Goal: Information Seeking & Learning: Check status

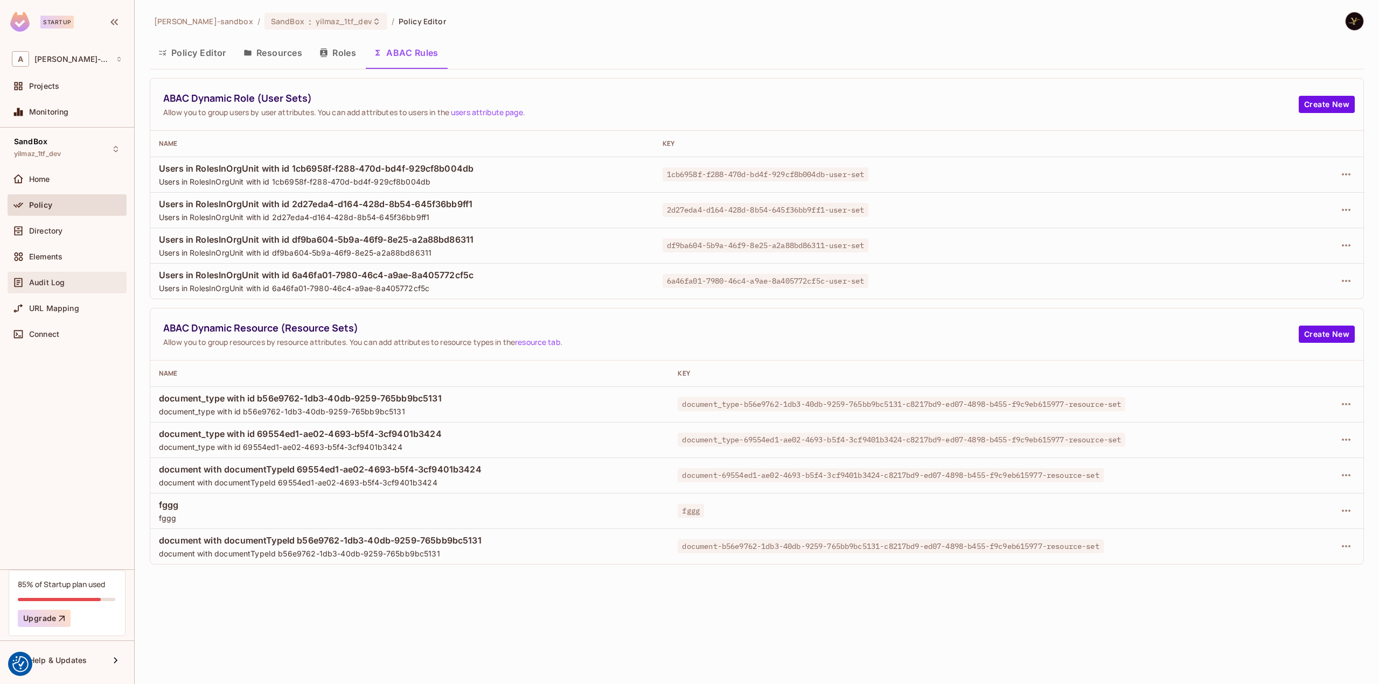
click at [68, 287] on div "Audit Log" at bounding box center [67, 282] width 110 height 13
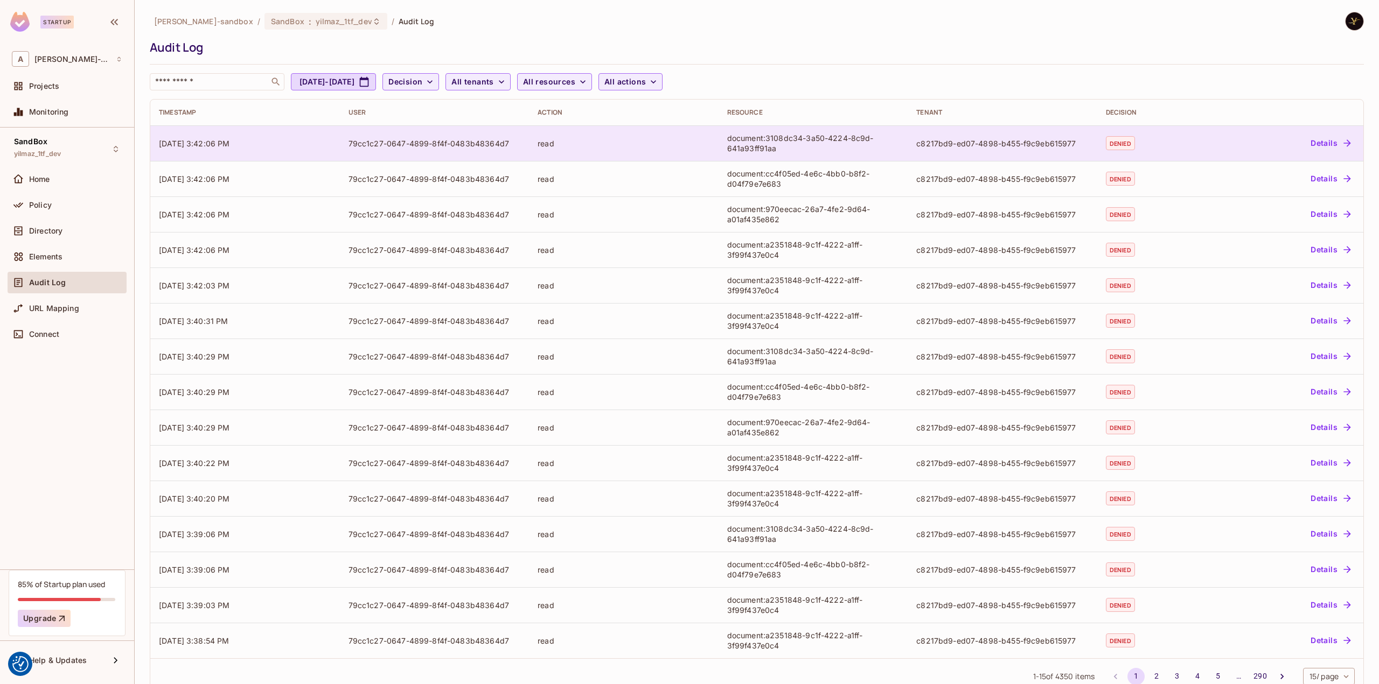
click at [451, 141] on div "79cc1c27-0647-4899-8f4f-0483b48364d7" at bounding box center [434, 143] width 172 height 10
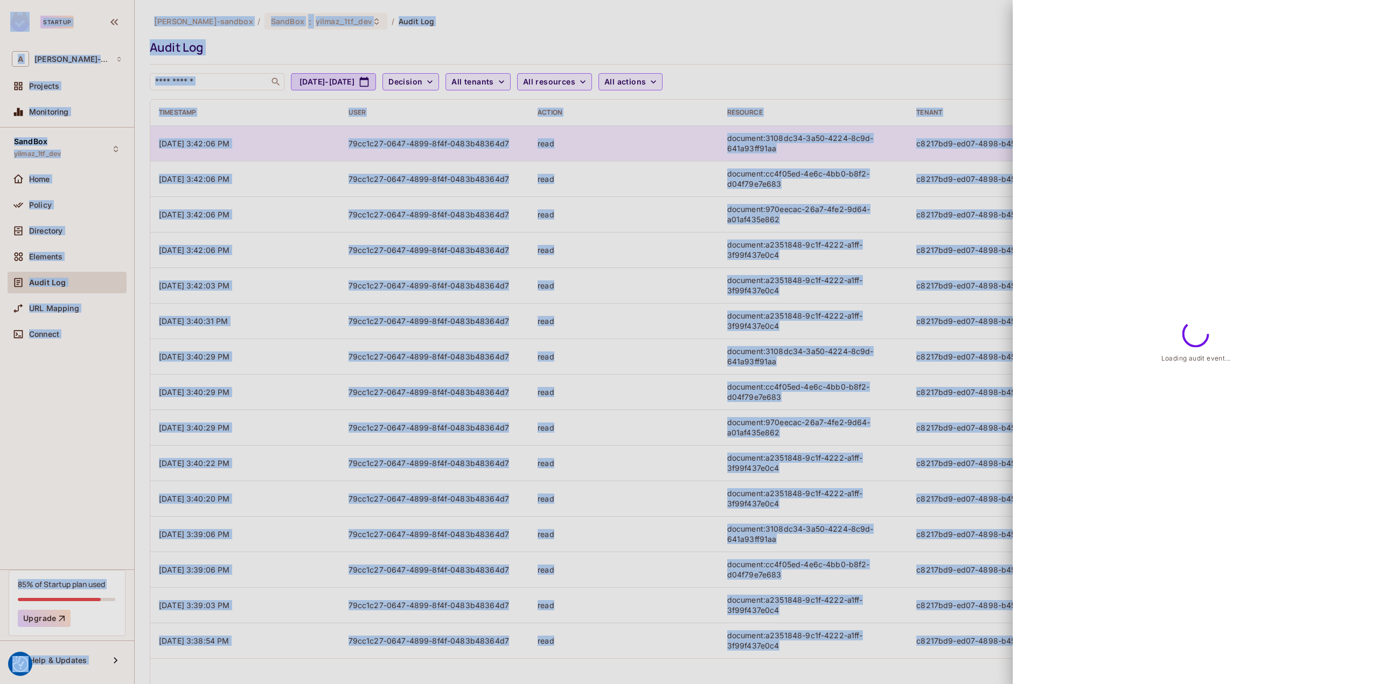
click at [451, 141] on div at bounding box center [689, 342] width 1379 height 684
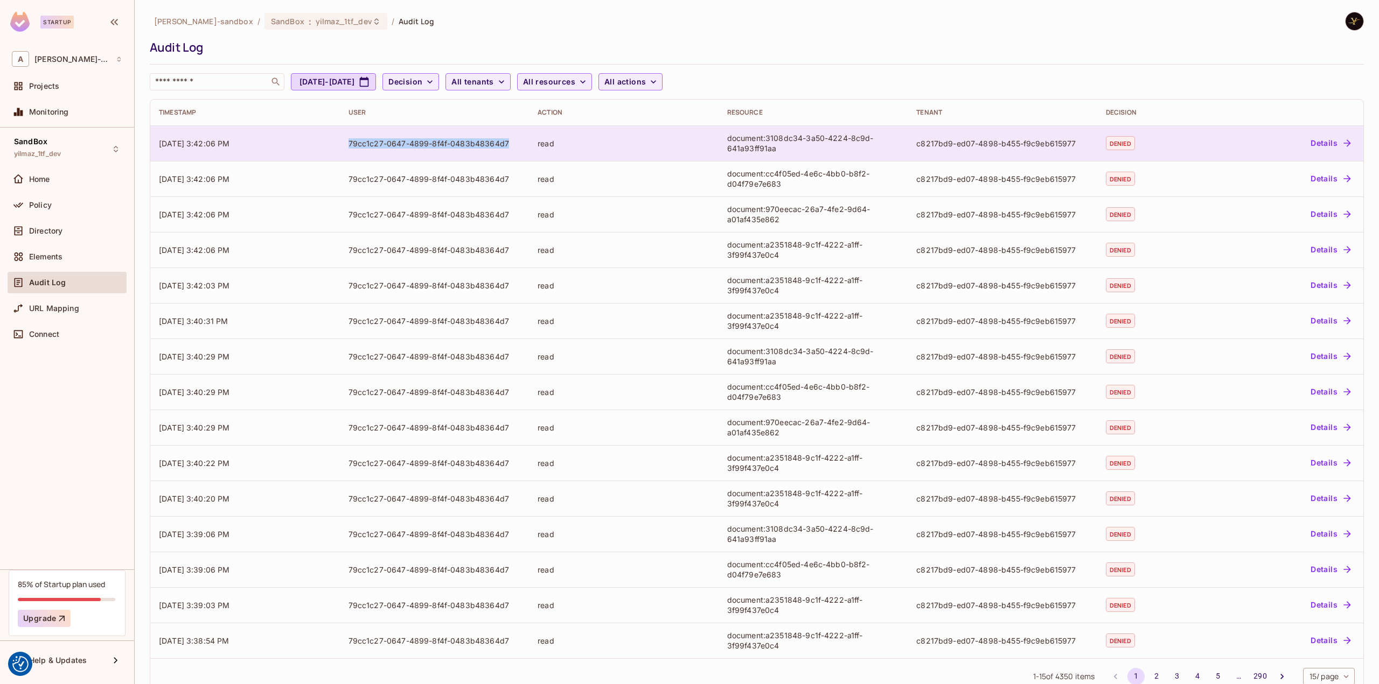
drag, startPoint x: 345, startPoint y: 142, endPoint x: 506, endPoint y: 139, distance: 161.1
click at [506, 139] on td "79cc1c27-0647-4899-8f4f-0483b48364d7" at bounding box center [435, 143] width 190 height 36
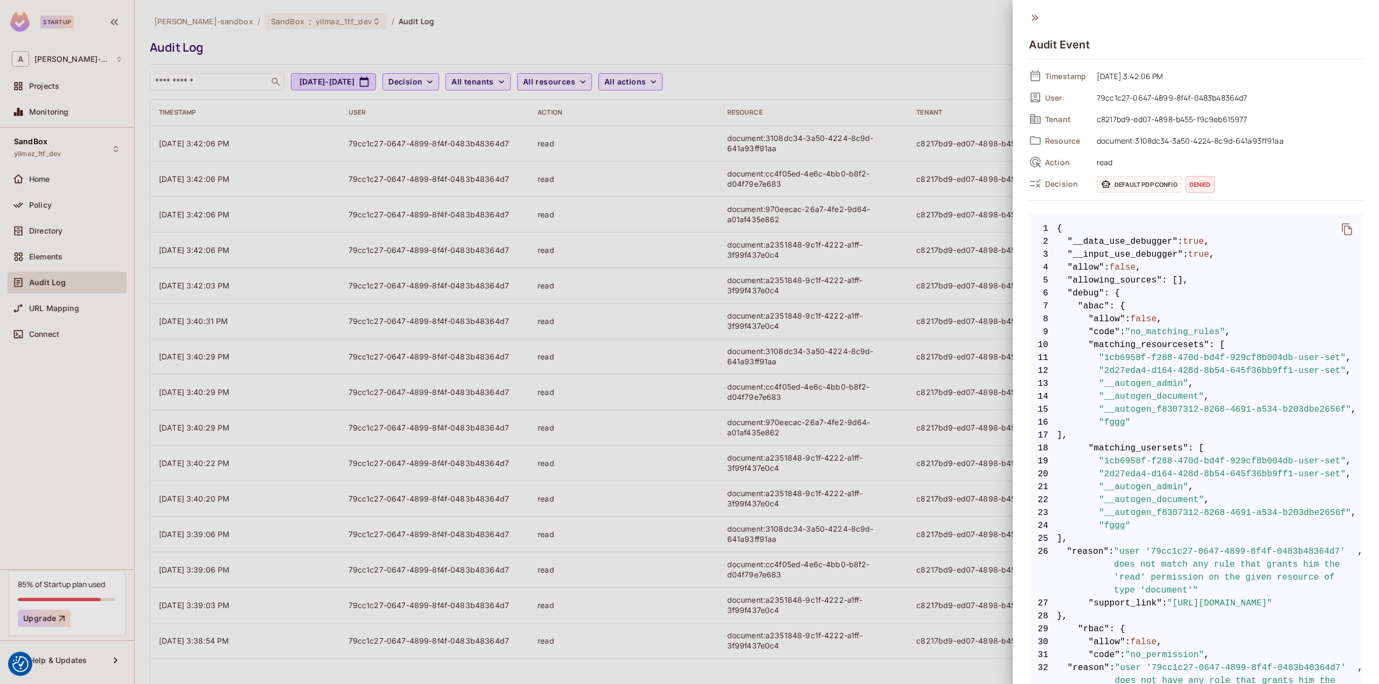
drag, startPoint x: 485, startPoint y: 142, endPoint x: 418, endPoint y: 139, distance: 66.8
click at [418, 139] on div at bounding box center [689, 342] width 1379 height 684
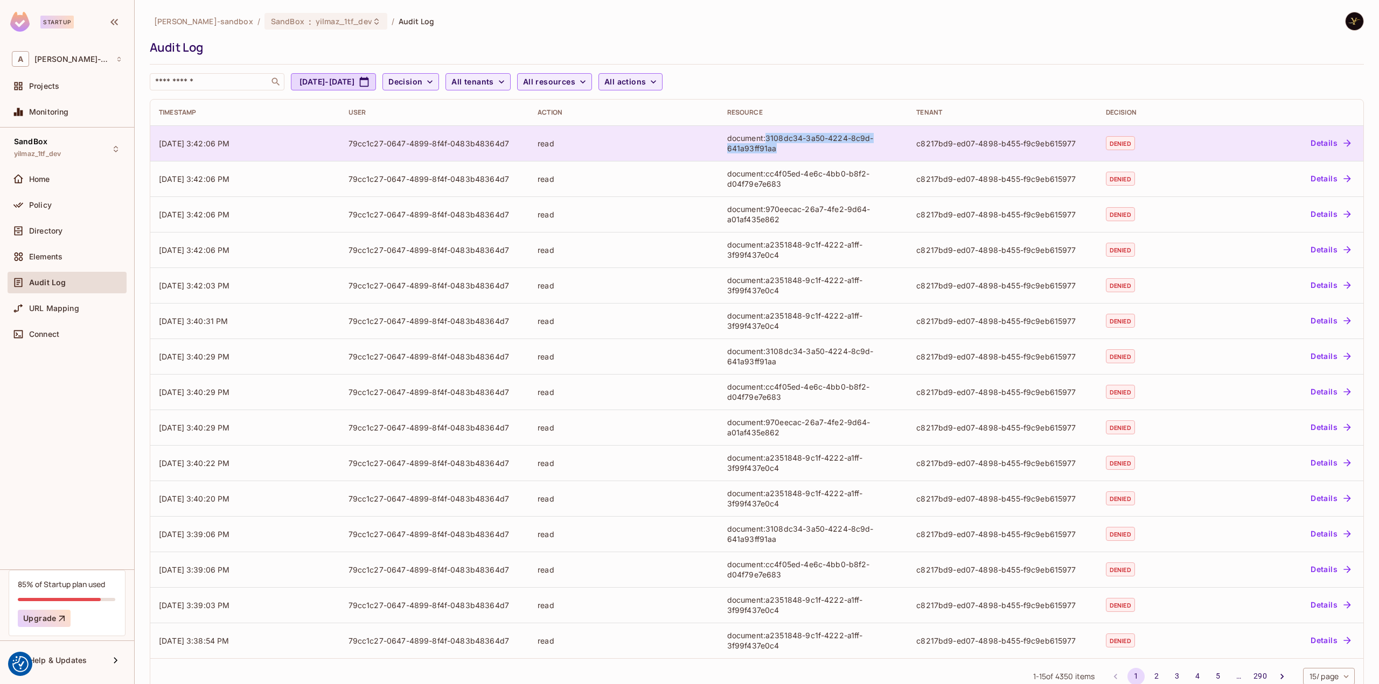
drag, startPoint x: 783, startPoint y: 152, endPoint x: 763, endPoint y: 136, distance: 26.1
click at [763, 136] on div "document:3108dc34-3a50-4224-8c9d-641a93ff91aa" at bounding box center [813, 143] width 172 height 20
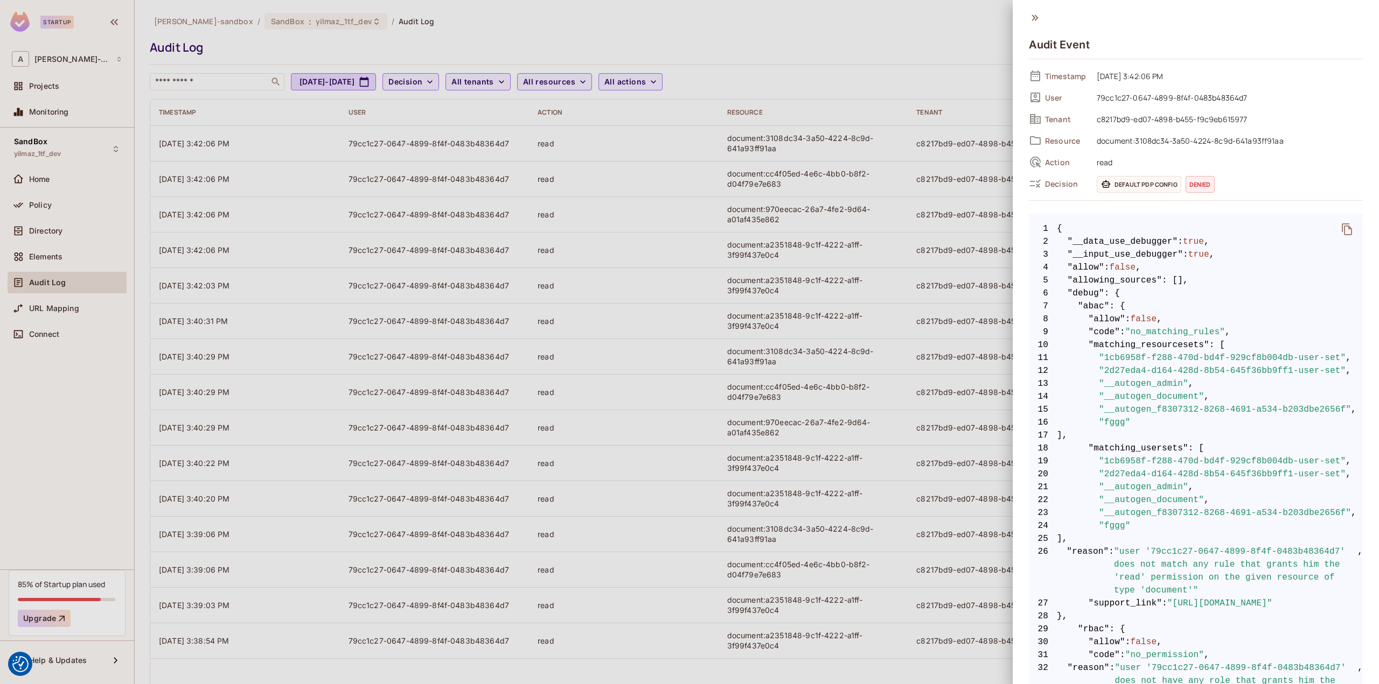
drag, startPoint x: 767, startPoint y: 136, endPoint x: 56, endPoint y: 230, distance: 717.0
click at [55, 230] on div at bounding box center [689, 342] width 1379 height 684
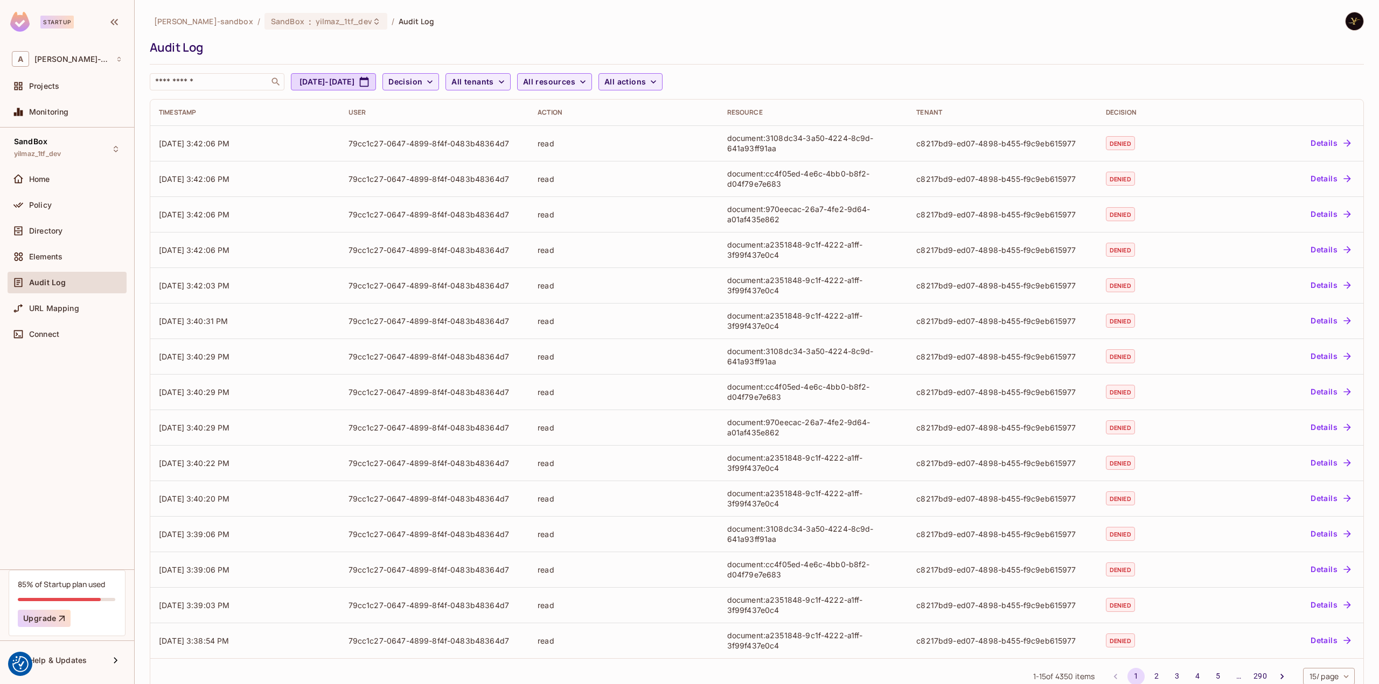
click at [63, 228] on div "Directory" at bounding box center [75, 231] width 93 height 9
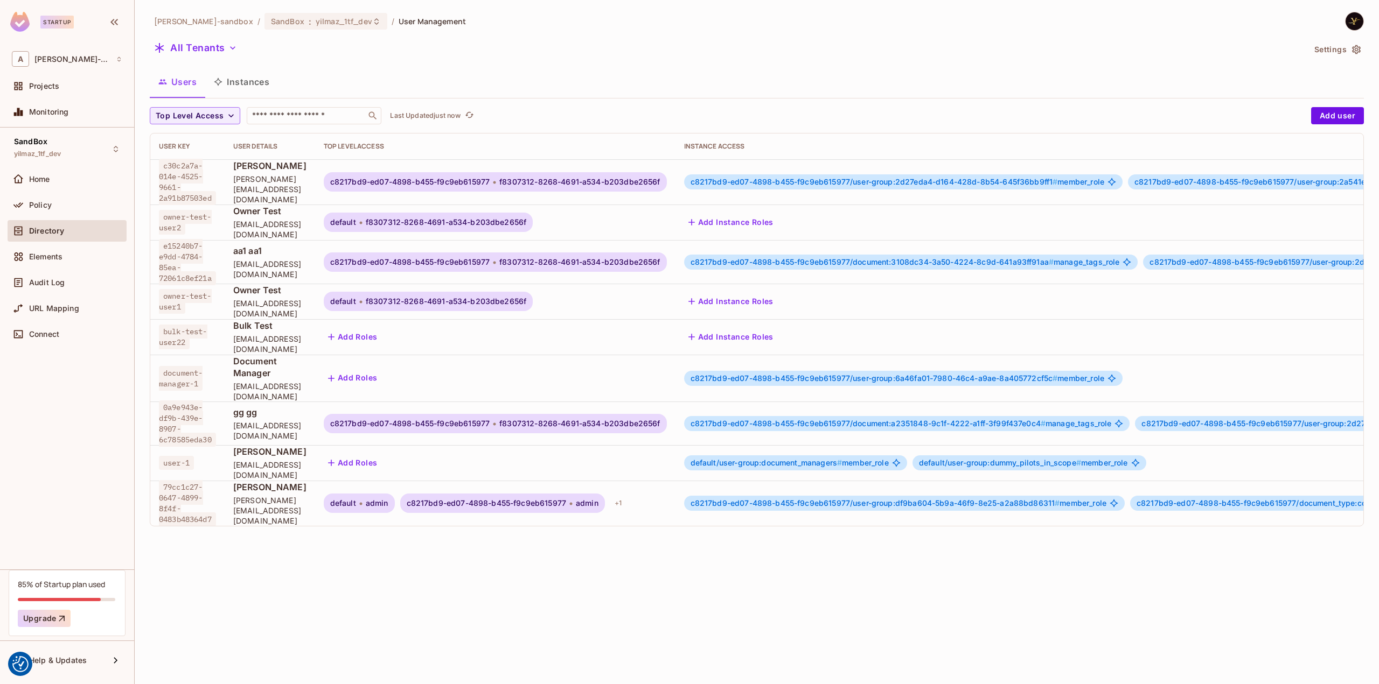
click at [266, 82] on button "Instances" at bounding box center [241, 81] width 73 height 27
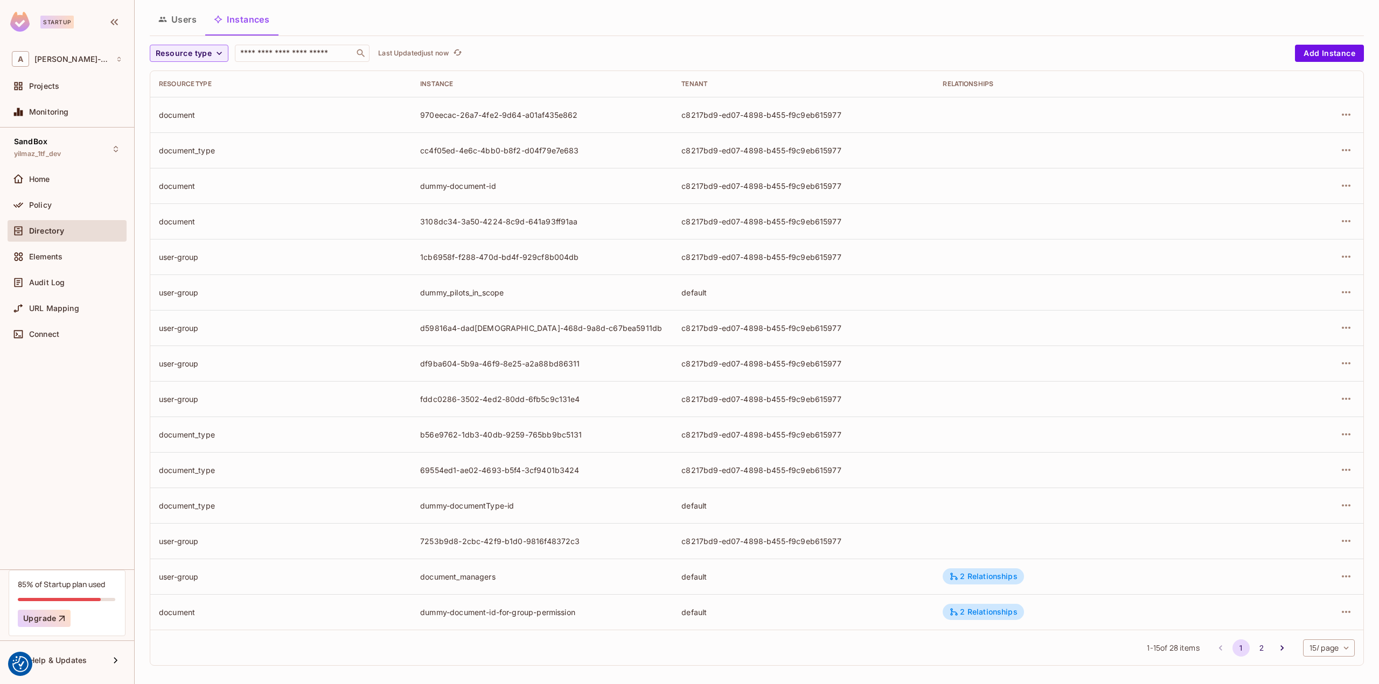
scroll to position [67, 0]
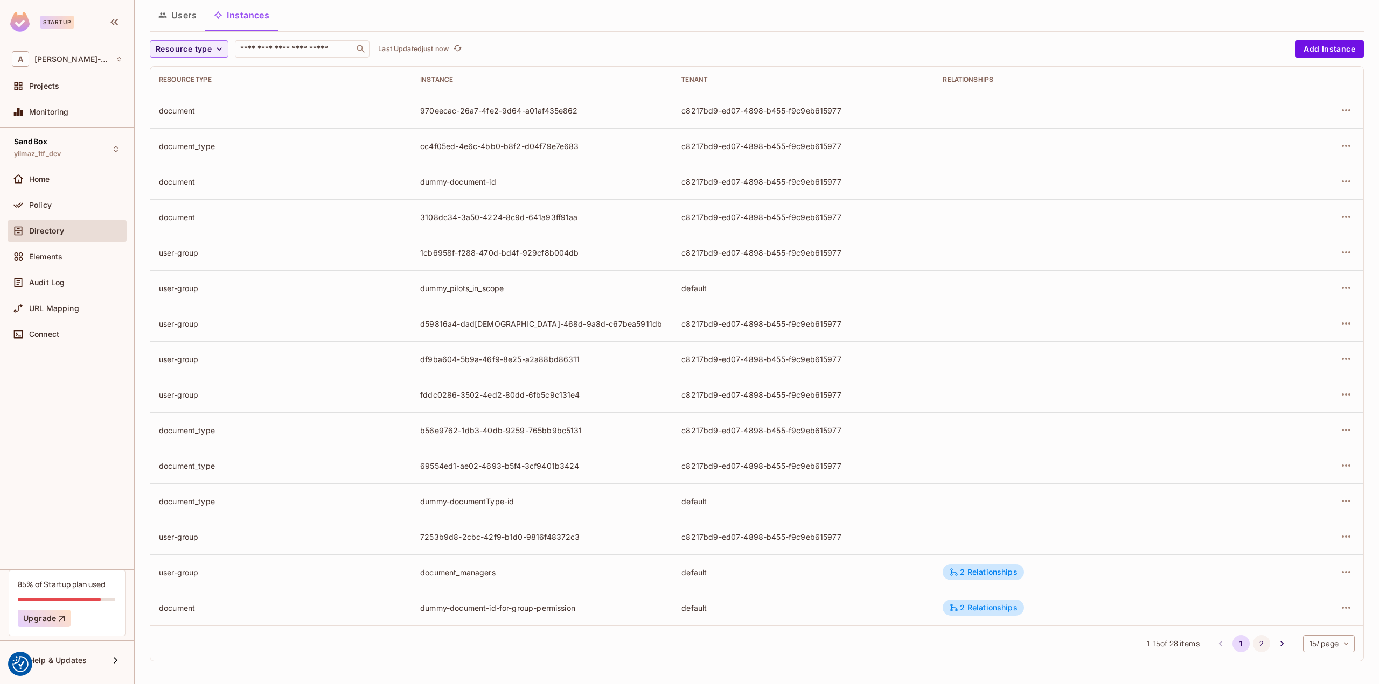
click at [1253, 638] on button "2" at bounding box center [1261, 643] width 17 height 17
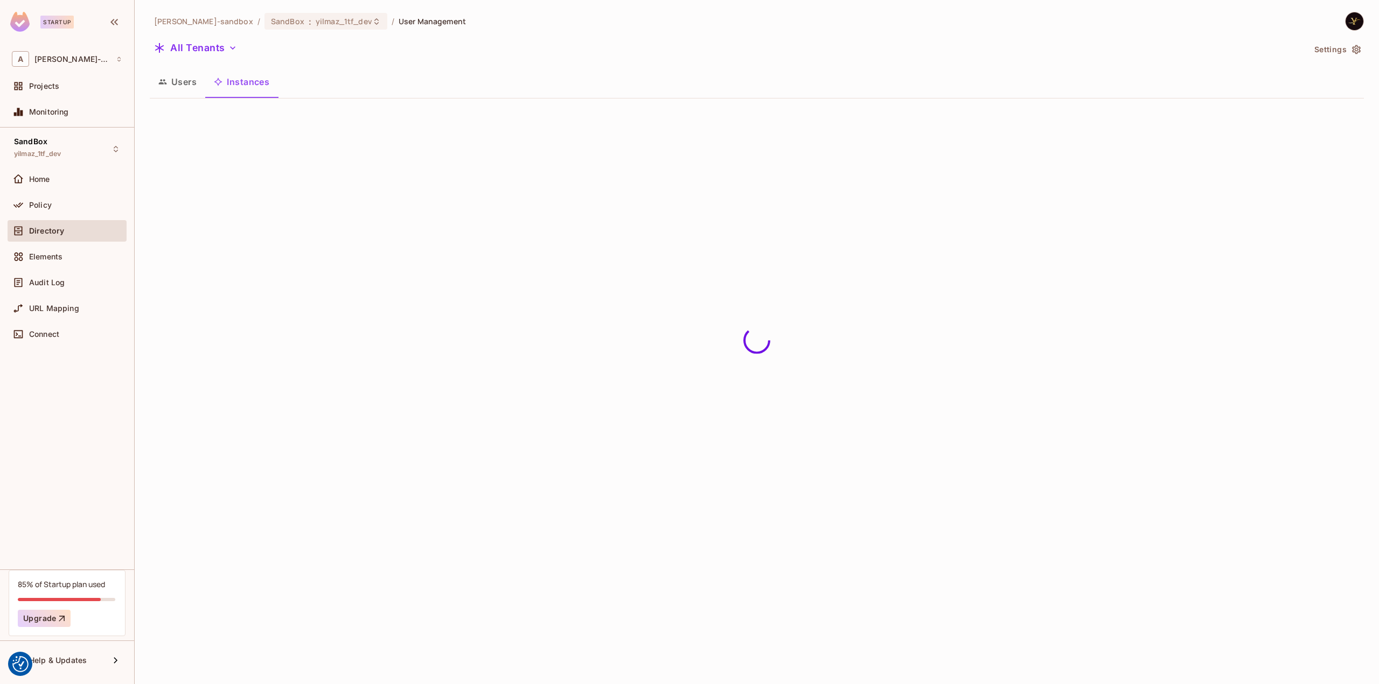
scroll to position [0, 0]
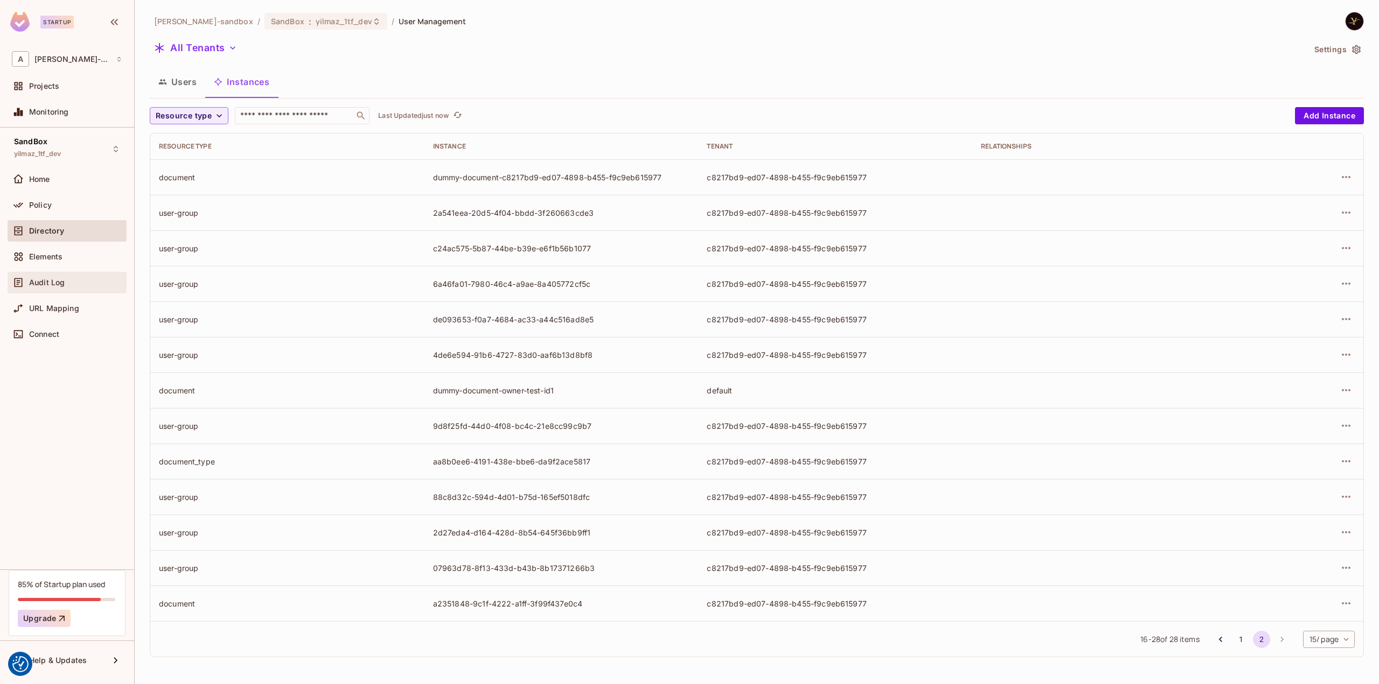
click at [48, 280] on span "Audit Log" at bounding box center [47, 282] width 36 height 9
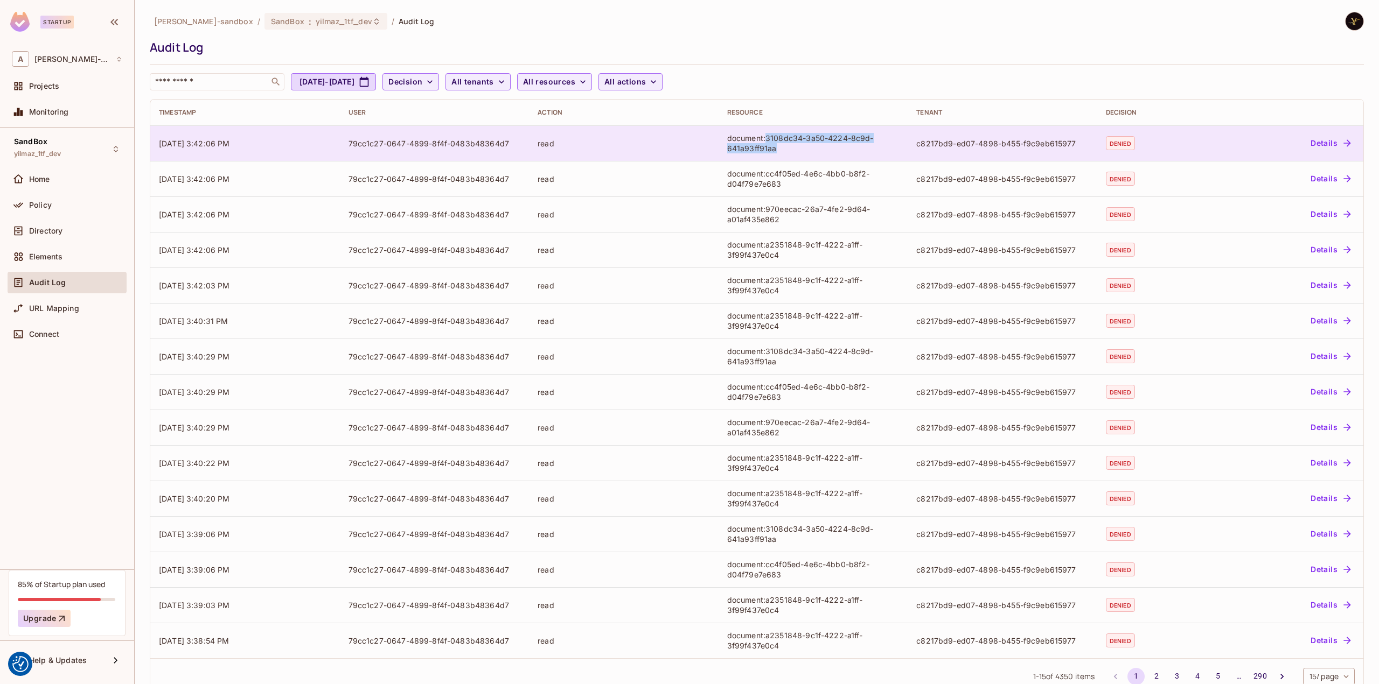
drag, startPoint x: 781, startPoint y: 143, endPoint x: 763, endPoint y: 136, distance: 19.1
click at [763, 136] on div "document:3108dc34-3a50-4224-8c9d-641a93ff91aa" at bounding box center [813, 143] width 172 height 20
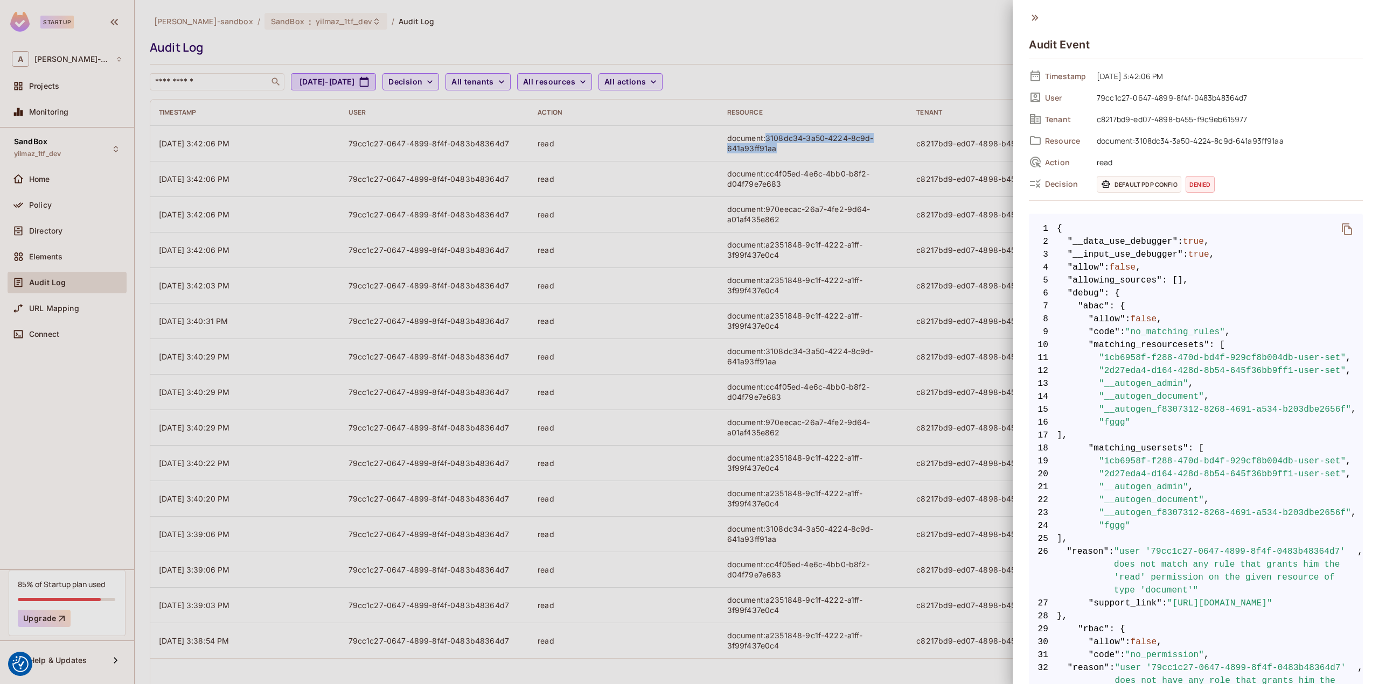
copy div "3108dc34-3a50-4224-8c9d-641a93ff91aa"
click at [79, 220] on div at bounding box center [689, 342] width 1379 height 684
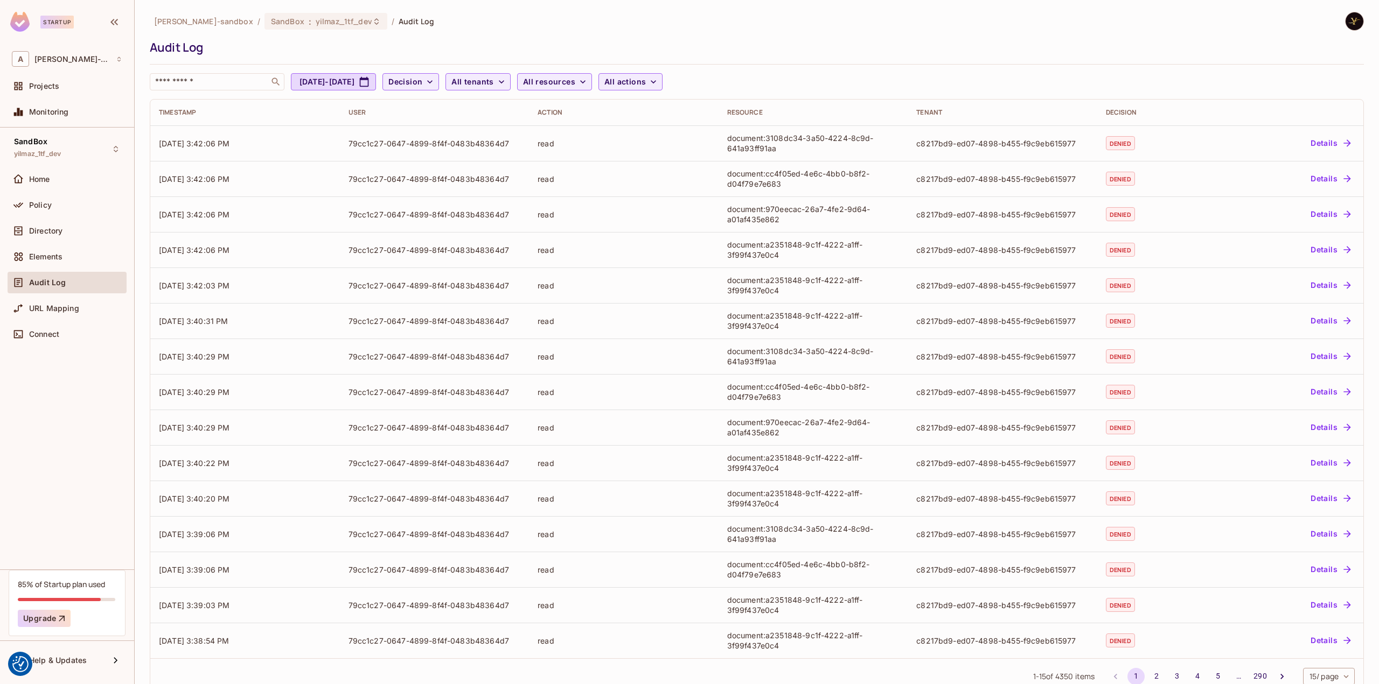
click at [56, 225] on div "Directory" at bounding box center [67, 231] width 110 height 13
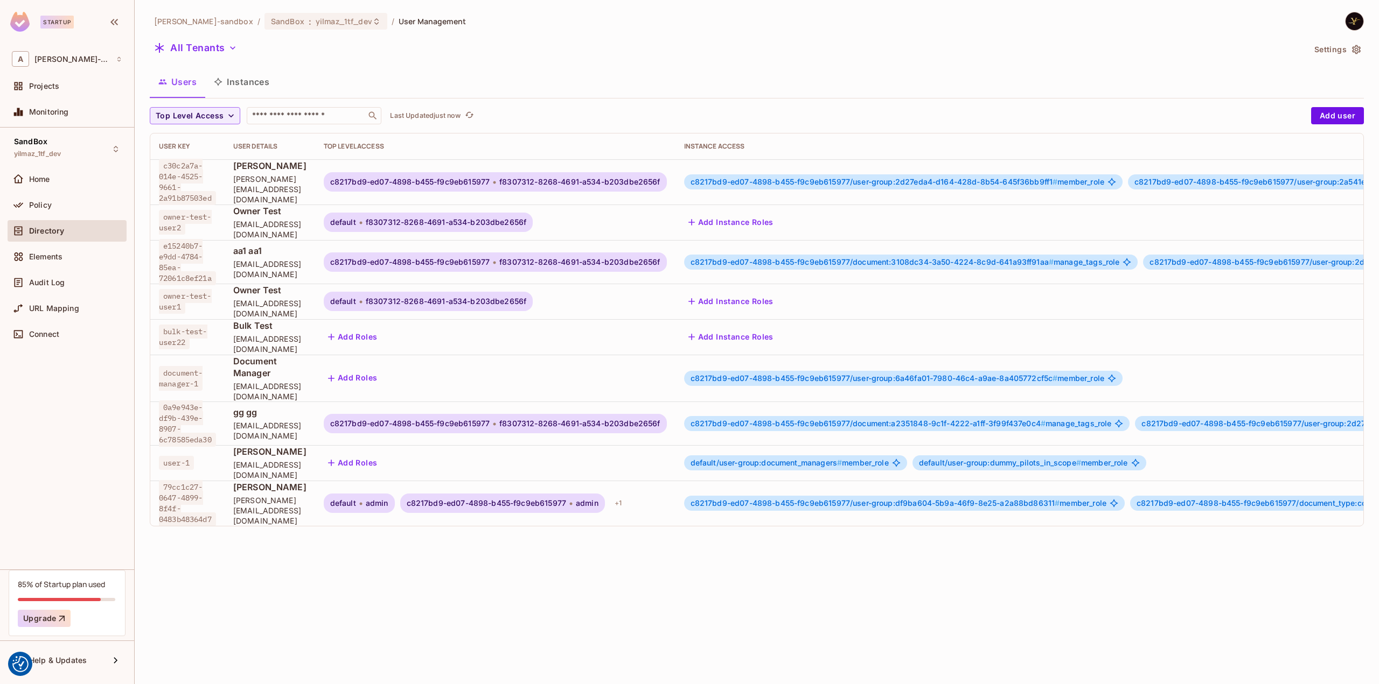
click at [67, 228] on div "Directory" at bounding box center [75, 231] width 93 height 9
click at [249, 80] on button "Instances" at bounding box center [241, 81] width 73 height 27
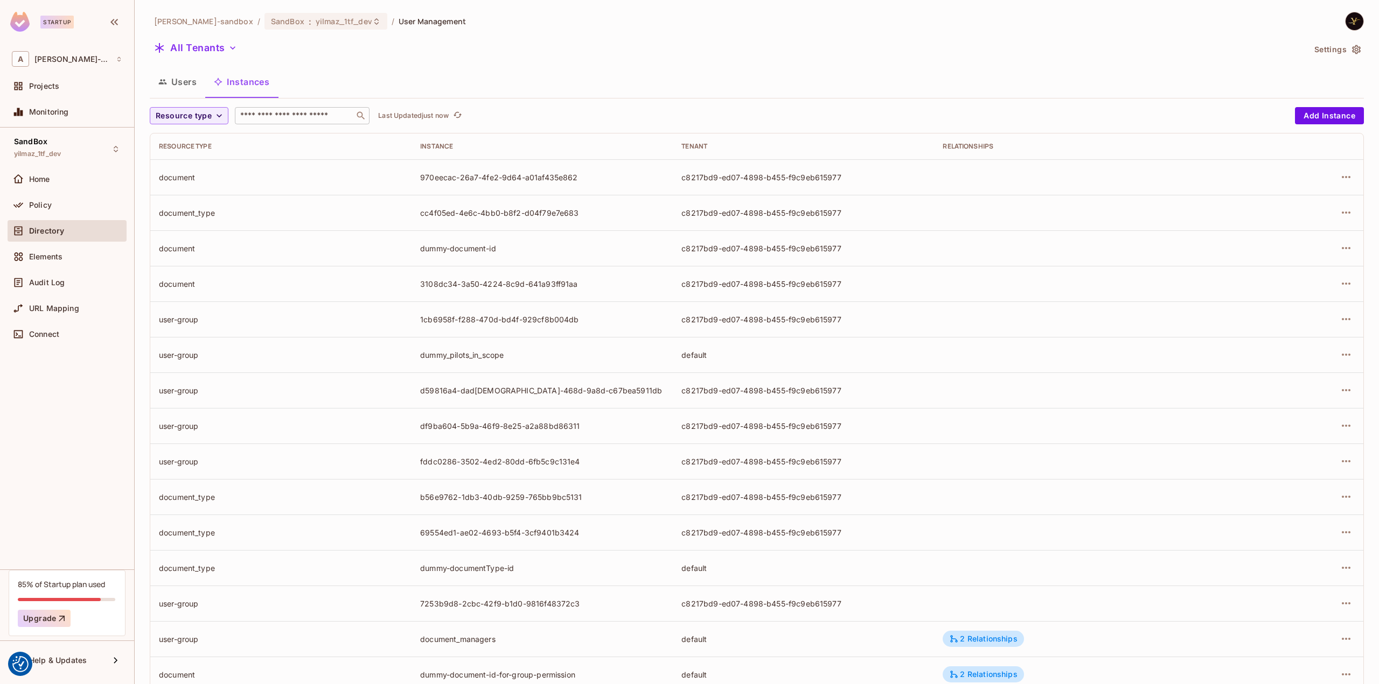
click at [319, 115] on input "text" at bounding box center [294, 115] width 113 height 11
paste input "**********"
type input "**********"
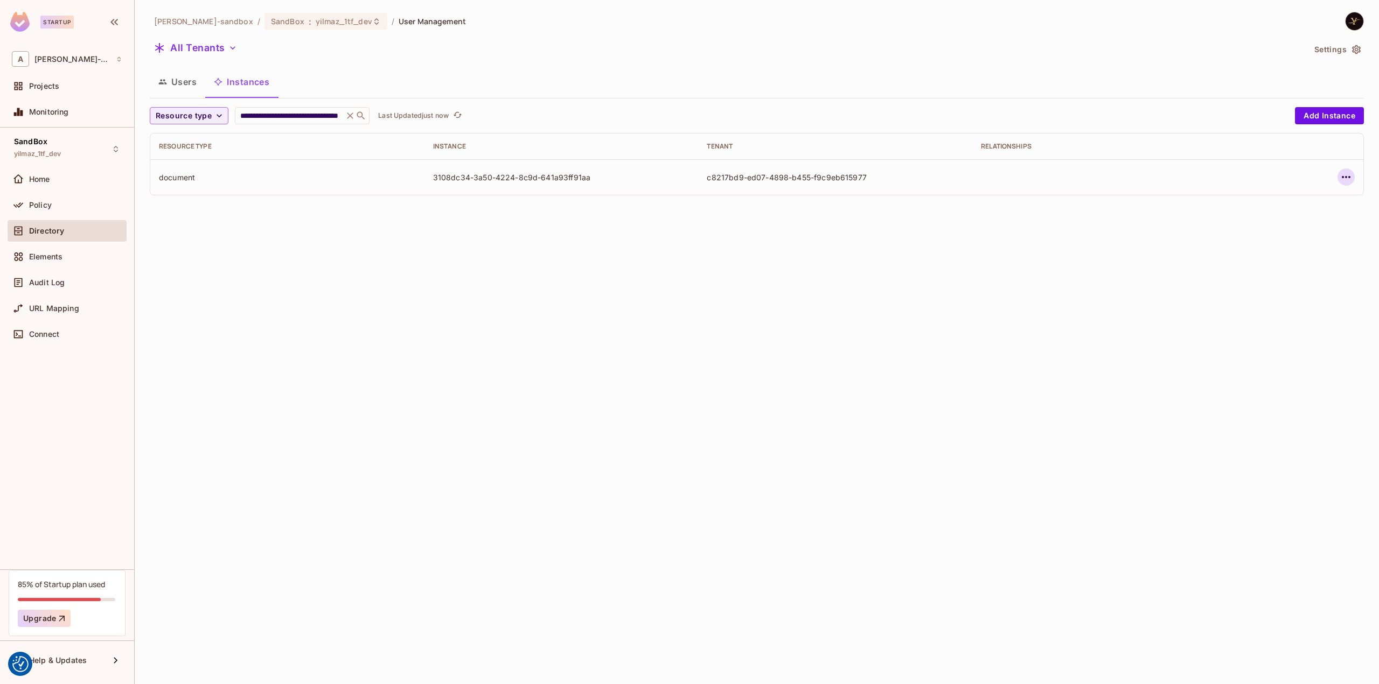
click at [1347, 178] on icon "button" at bounding box center [1345, 177] width 13 height 13
click at [1266, 222] on div "Edit Attributes" at bounding box center [1266, 225] width 53 height 11
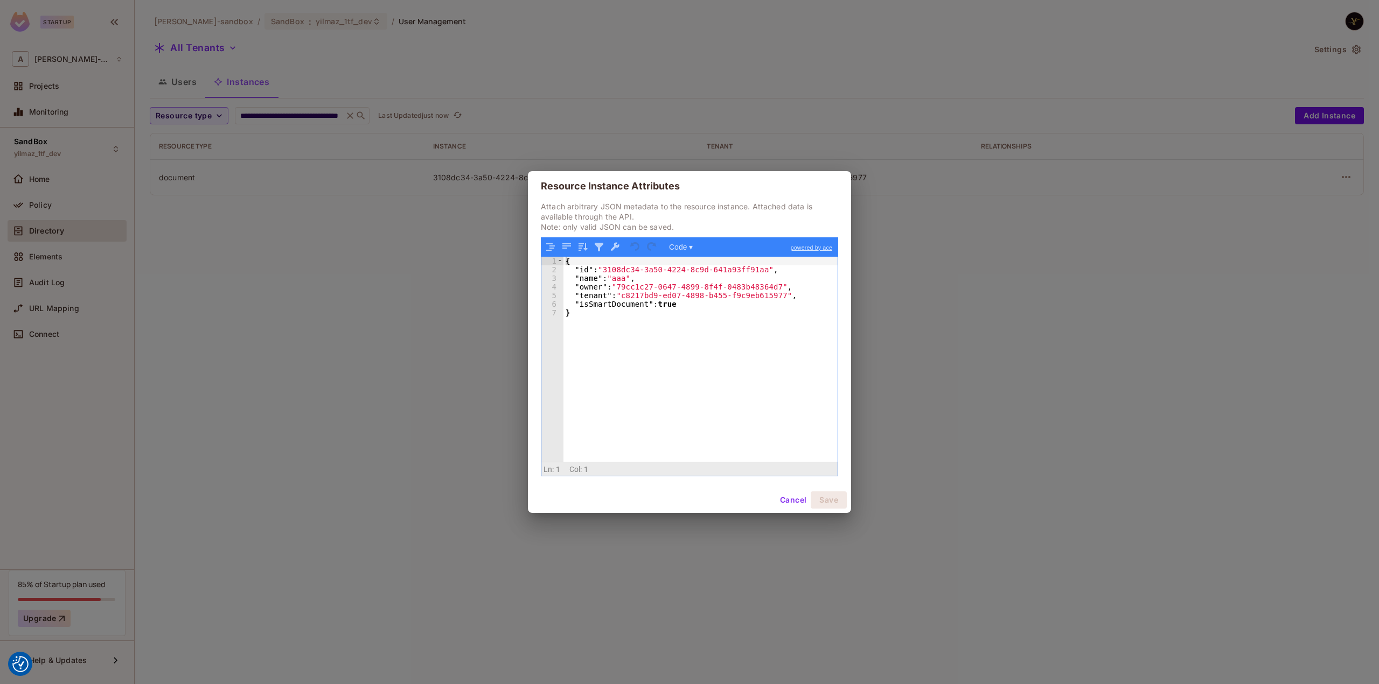
click at [799, 498] on button "Cancel" at bounding box center [793, 500] width 35 height 17
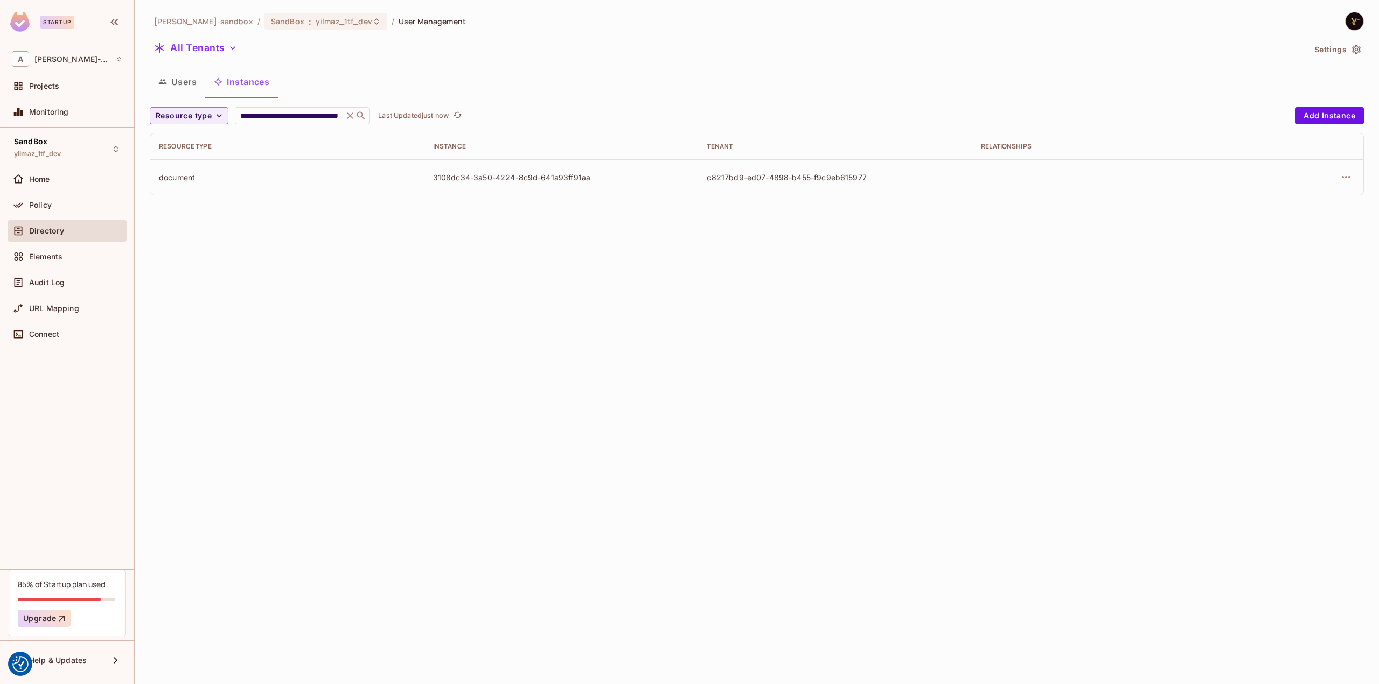
click at [193, 83] on button "Users" at bounding box center [177, 81] width 55 height 27
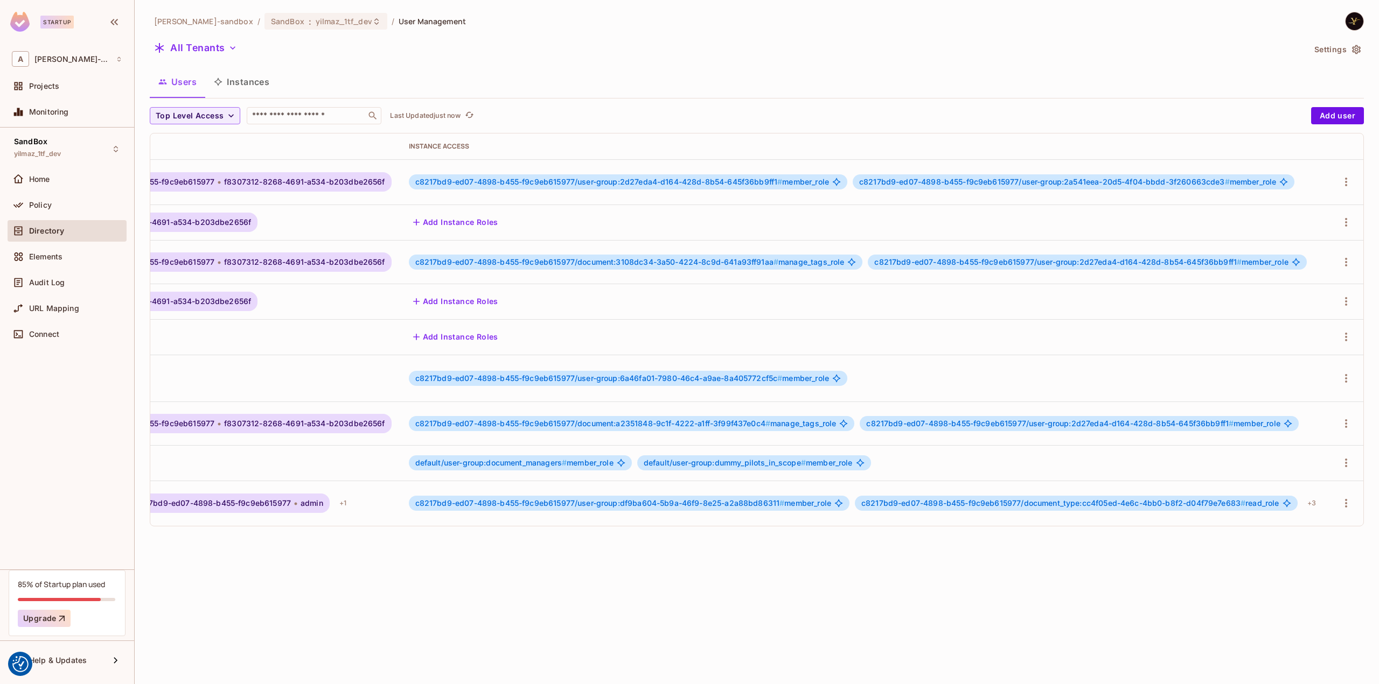
scroll to position [0, 333]
click at [1303, 495] on div "+ 3" at bounding box center [1311, 503] width 17 height 17
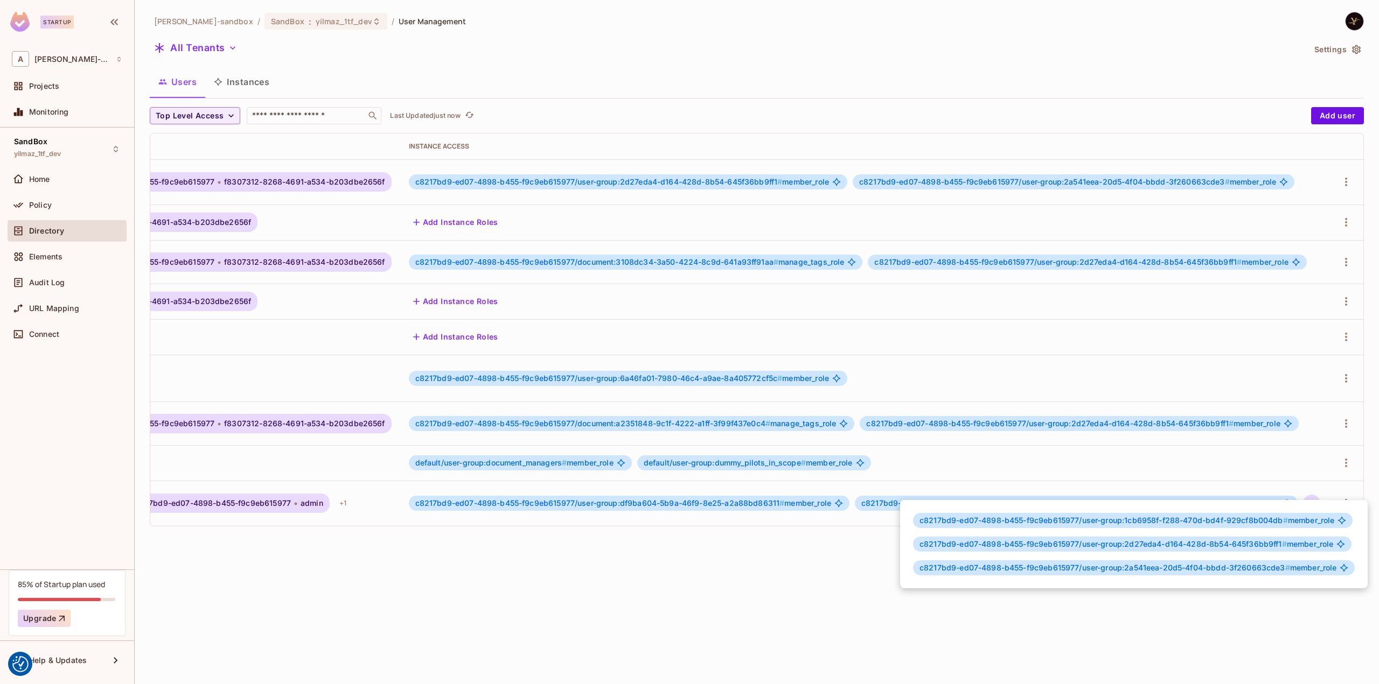
click at [777, 527] on div at bounding box center [689, 342] width 1379 height 684
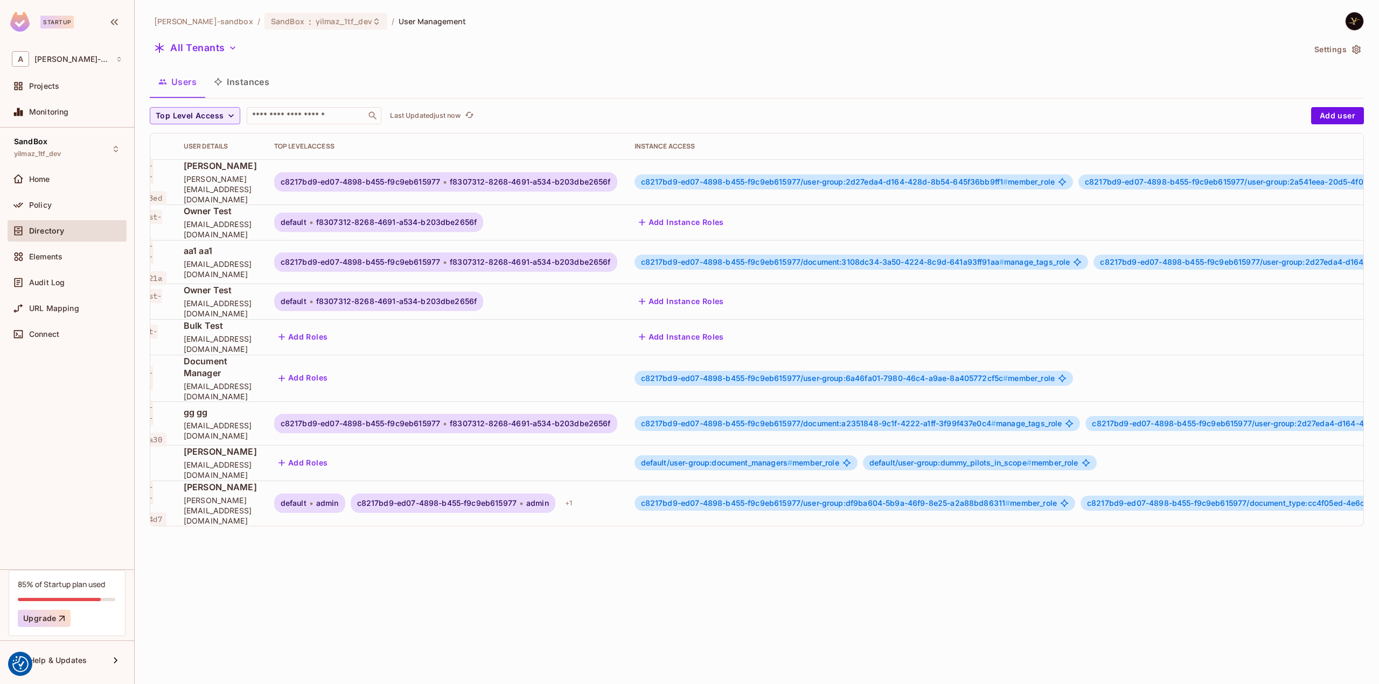
scroll to position [0, 0]
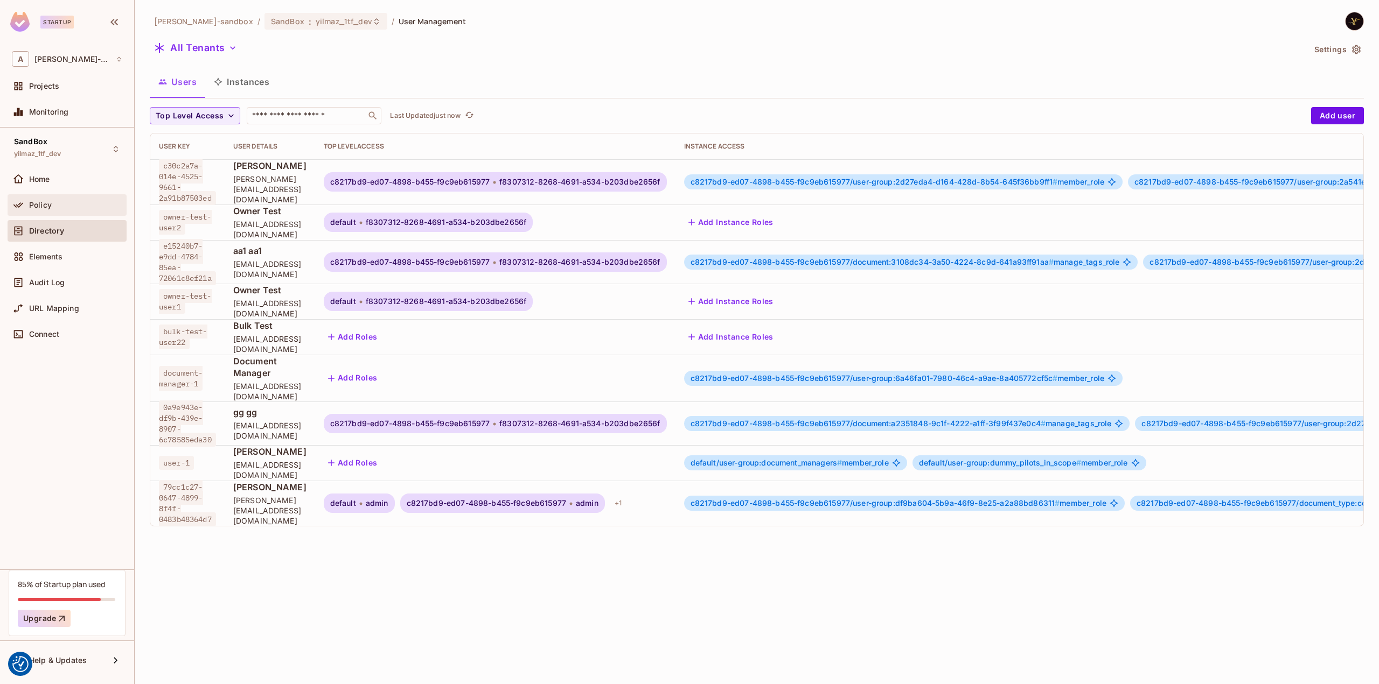
click at [67, 203] on div "Policy" at bounding box center [75, 205] width 93 height 9
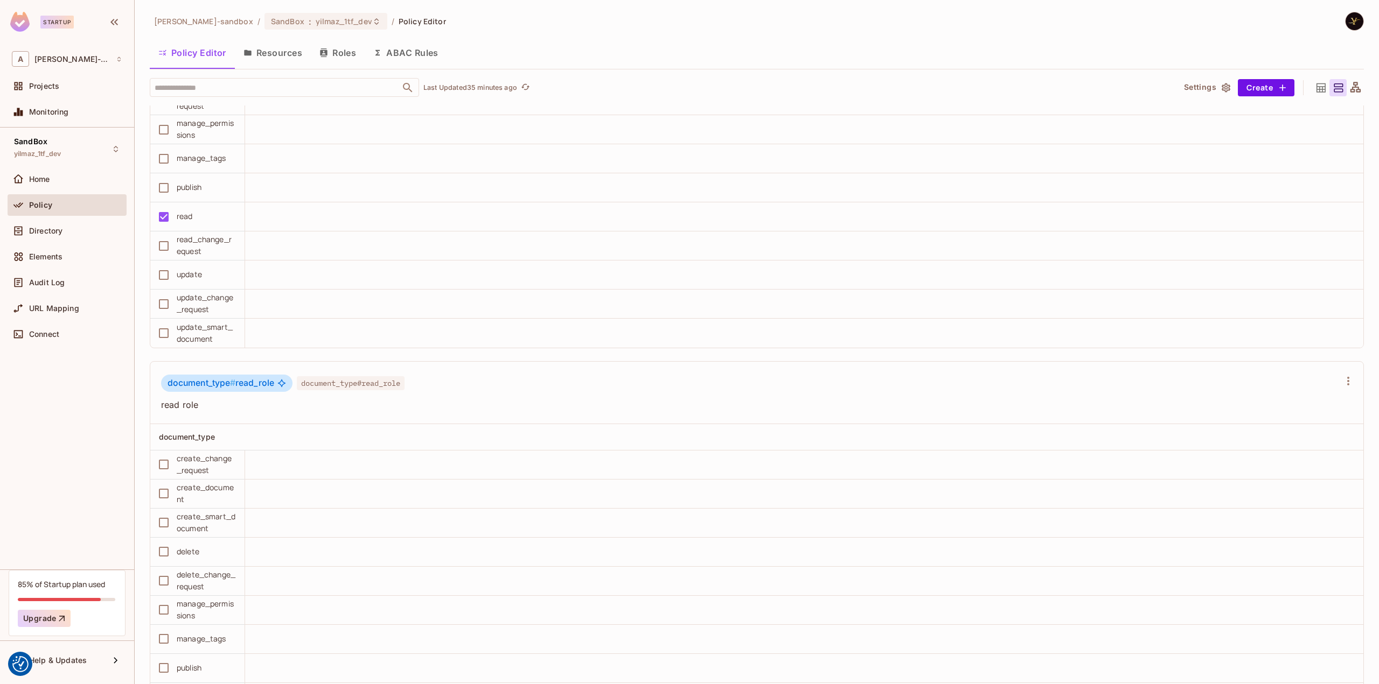
scroll to position [3016, 0]
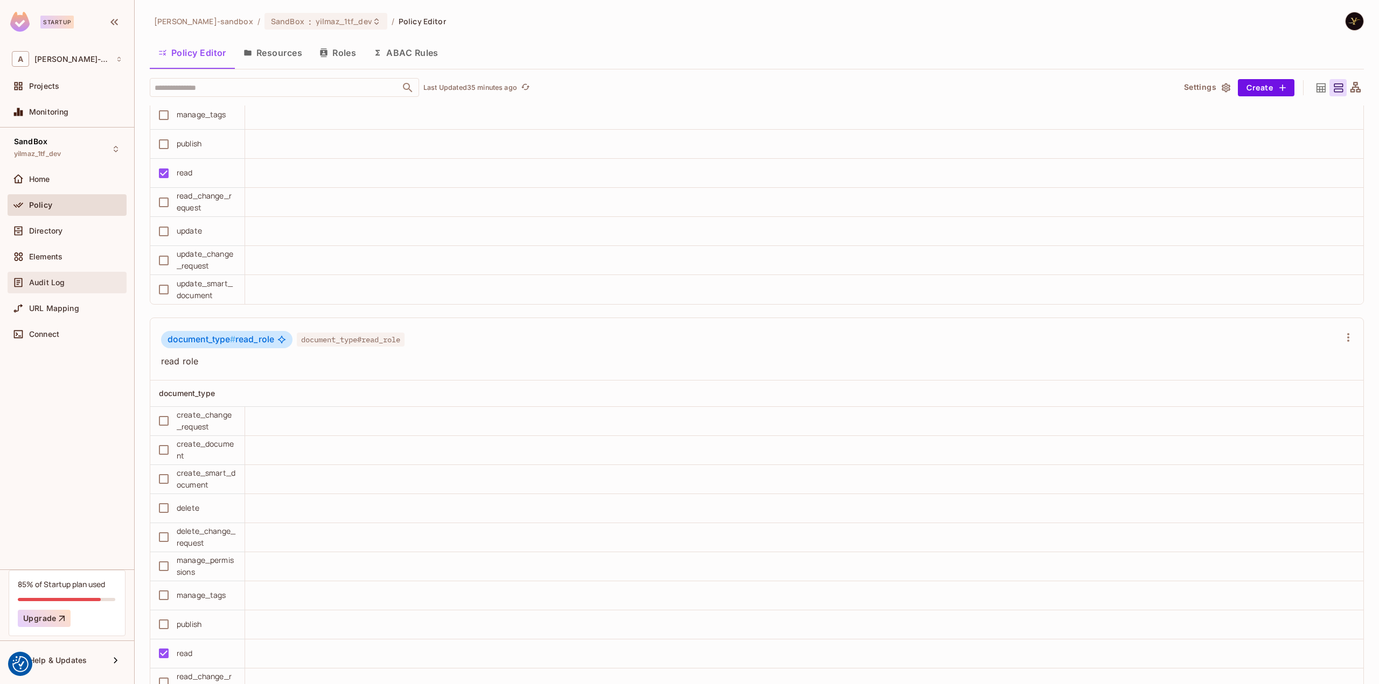
click at [60, 282] on span "Audit Log" at bounding box center [47, 282] width 36 height 9
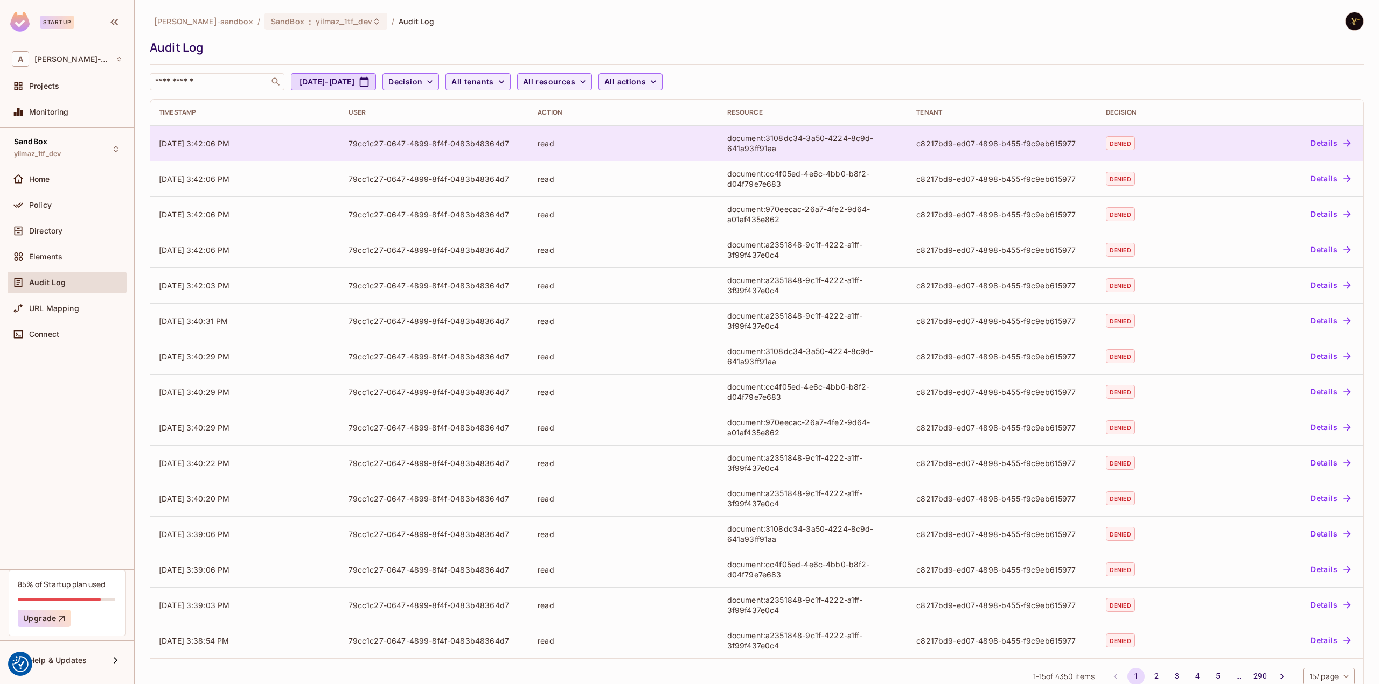
click at [1327, 141] on button "Details" at bounding box center [1330, 143] width 48 height 17
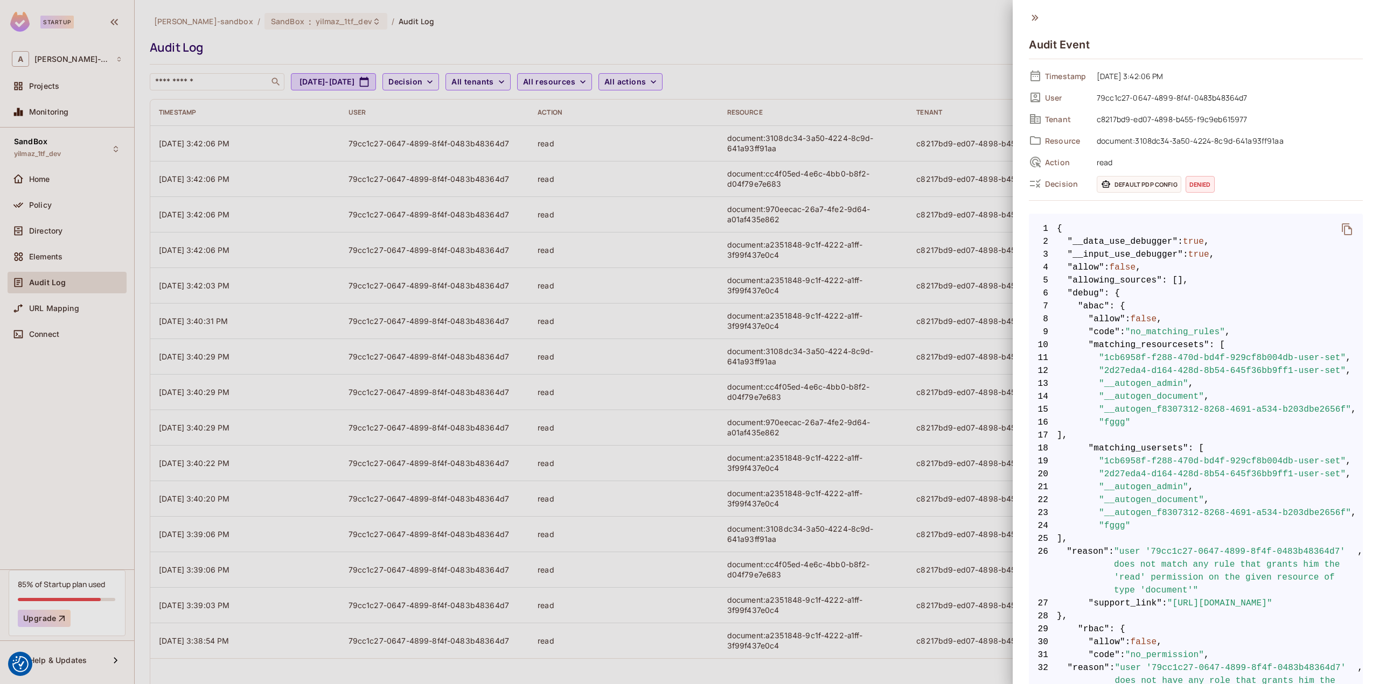
click at [911, 66] on div at bounding box center [689, 342] width 1379 height 684
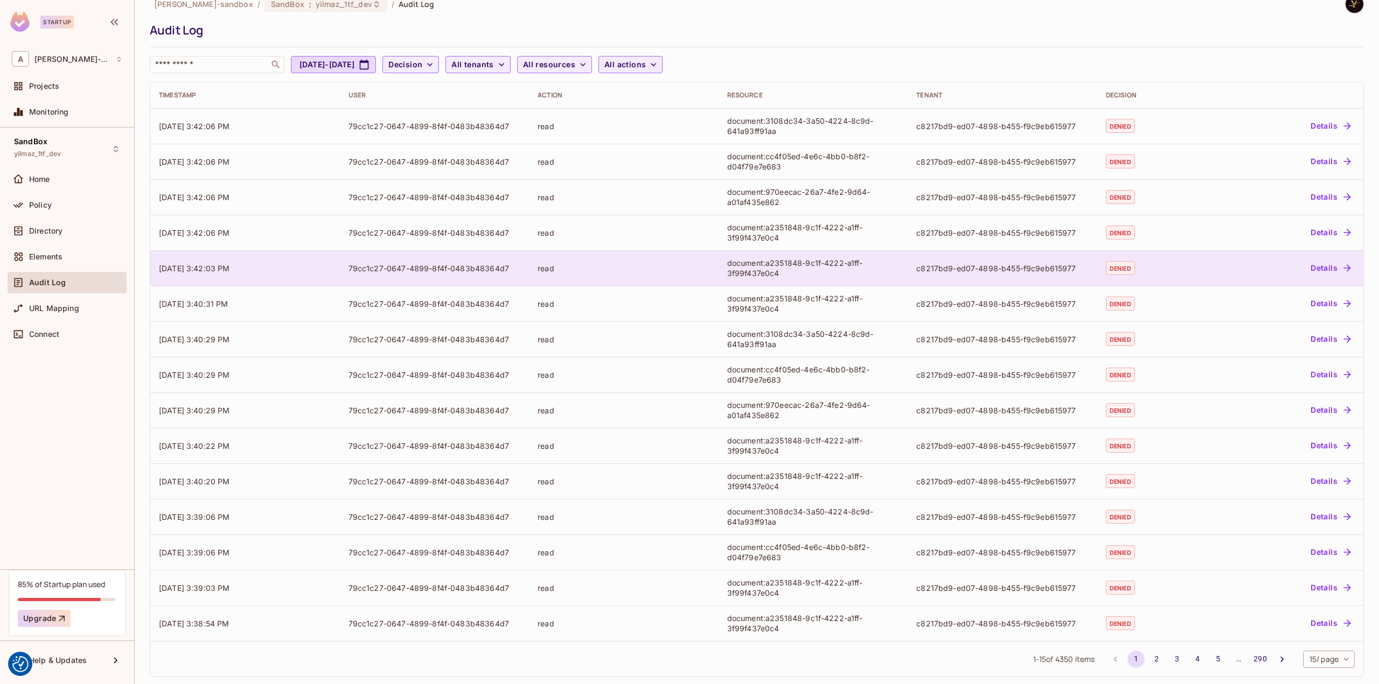
scroll to position [25, 0]
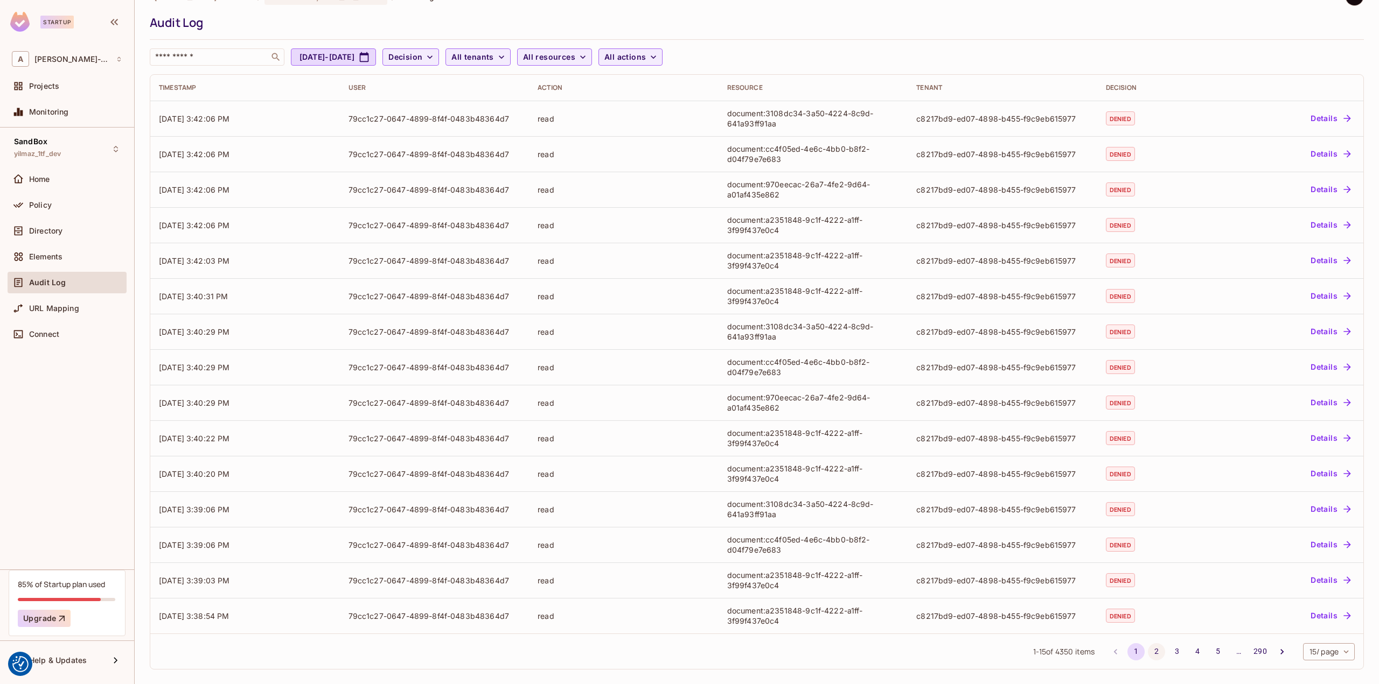
click at [1152, 652] on button "2" at bounding box center [1156, 652] width 17 height 17
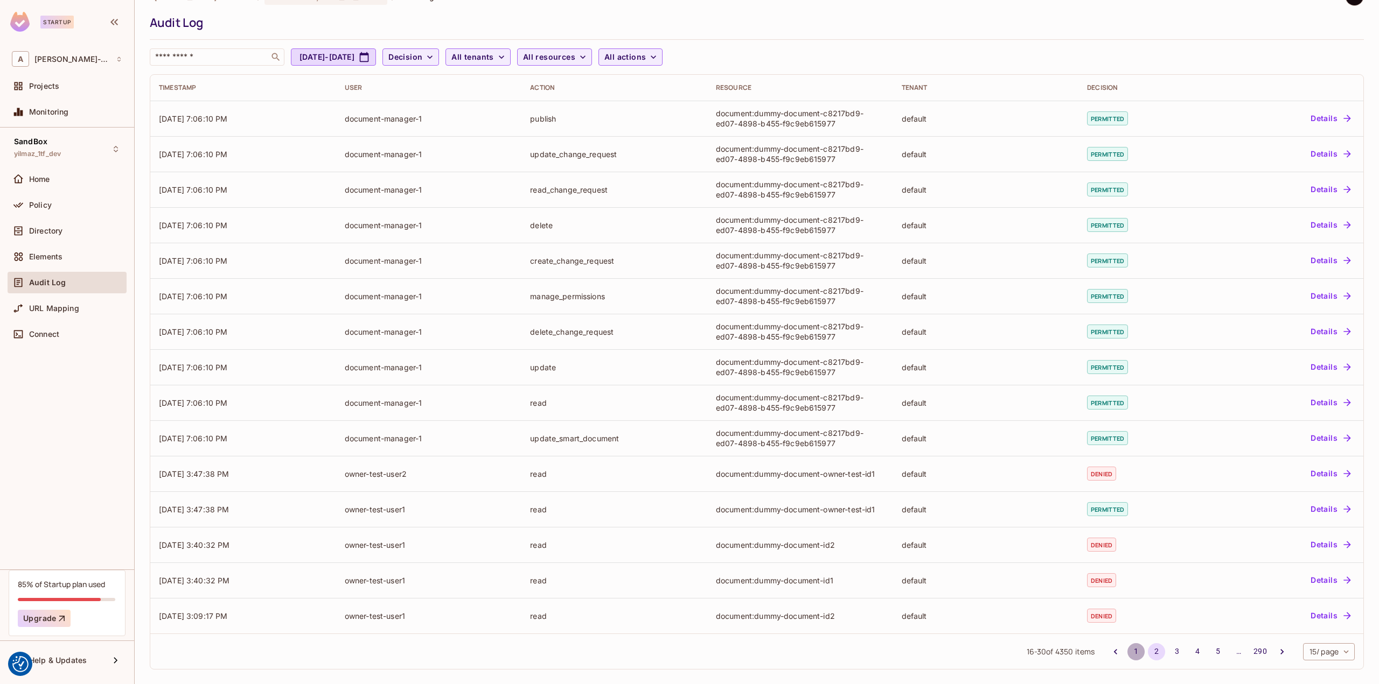
click at [1127, 654] on button "1" at bounding box center [1135, 652] width 17 height 17
